Goal: Entertainment & Leisure: Consume media (video, audio)

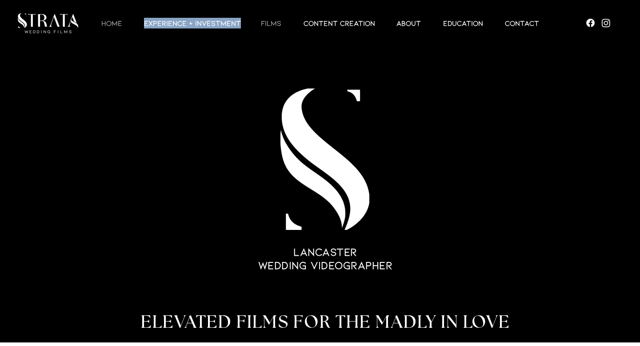
click at [280, 24] on p "Films" at bounding box center [270, 23] width 29 height 11
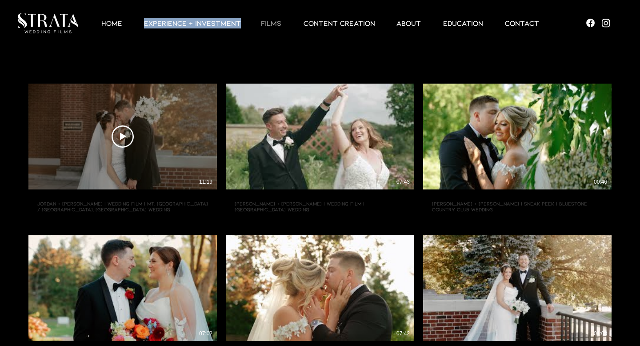
scroll to position [82, 0]
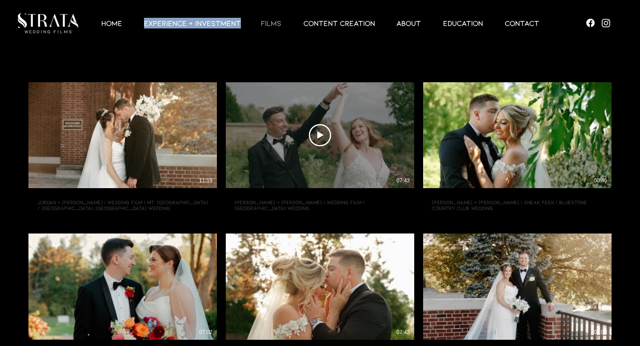
click at [294, 174] on div "Play Video Play Video 07:43" at bounding box center [320, 135] width 188 height 106
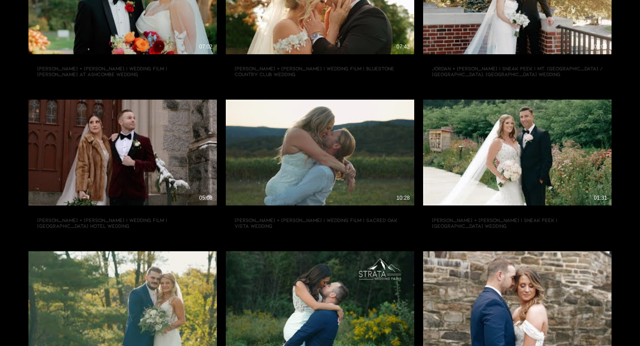
scroll to position [376, 0]
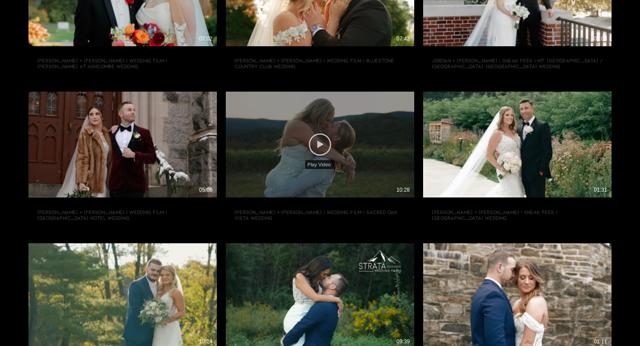
click at [321, 146] on icon "Play Video" at bounding box center [320, 144] width 22 height 22
type input "[URL][DOMAIN_NAME]"
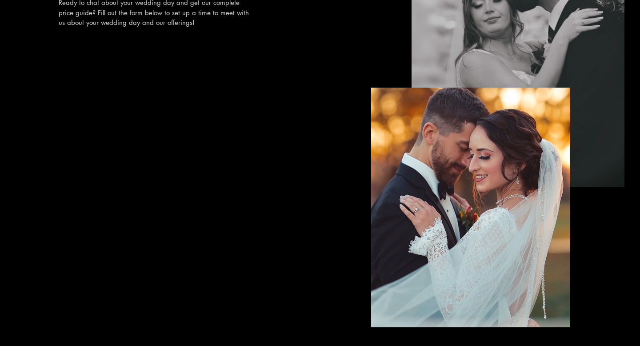
scroll to position [1287, 0]
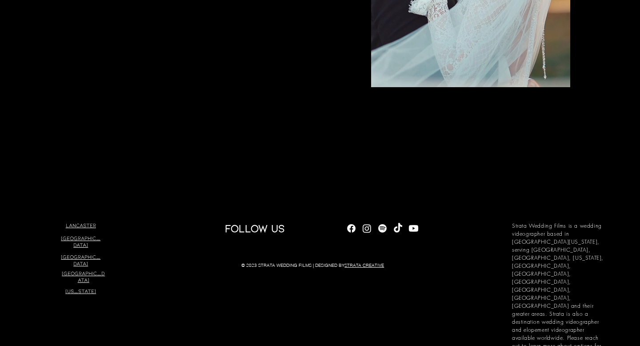
click at [367, 229] on img "Social Bar" at bounding box center [366, 228] width 11 height 11
